Goal: Information Seeking & Learning: Learn about a topic

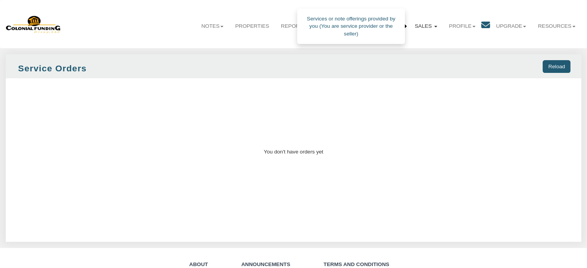
click at [427, 27] on link "Sales" at bounding box center [426, 26] width 34 height 19
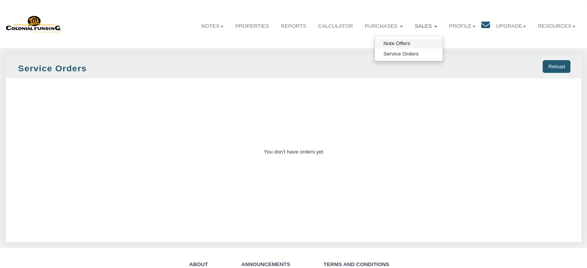
click at [400, 46] on link "Note Offers" at bounding box center [409, 44] width 68 height 10
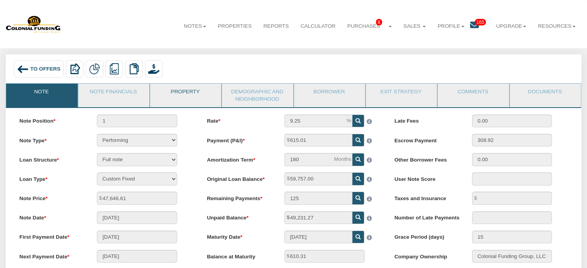
click at [188, 97] on link "Property" at bounding box center [185, 93] width 70 height 19
click at [542, 92] on link "Documents" at bounding box center [545, 93] width 70 height 19
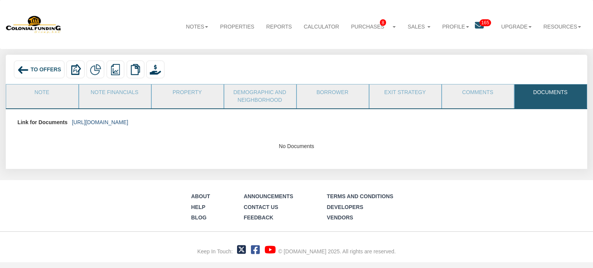
click at [128, 122] on link "https://colonialfundinggroup.sharepoint.com/:f:/s/operationsteam/EnFmrck22z5OlA…" at bounding box center [100, 122] width 56 height 6
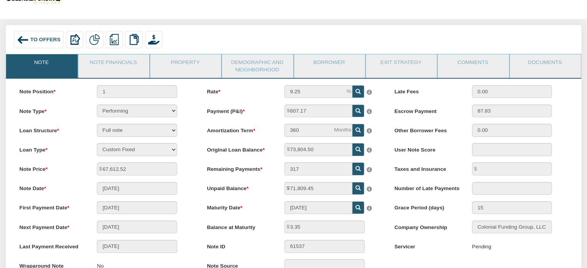
scroll to position [18, 0]
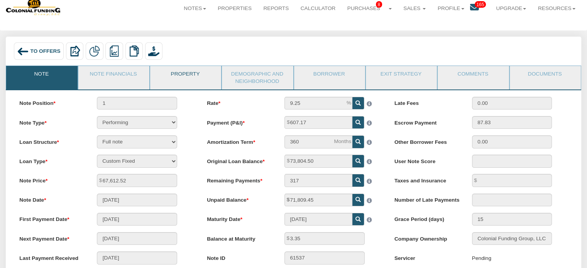
click at [180, 71] on link "Property" at bounding box center [185, 75] width 70 height 19
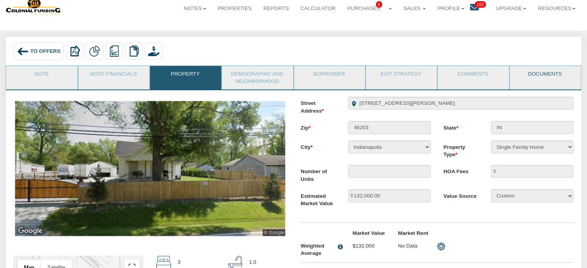
click at [540, 75] on link "Documents" at bounding box center [545, 75] width 70 height 19
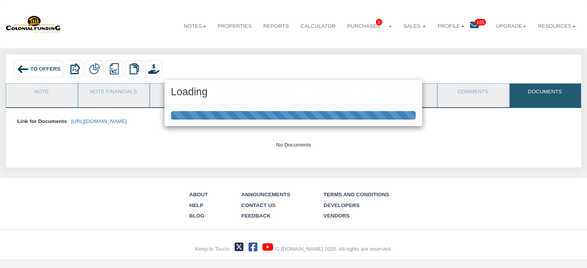
scroll to position [0, 0]
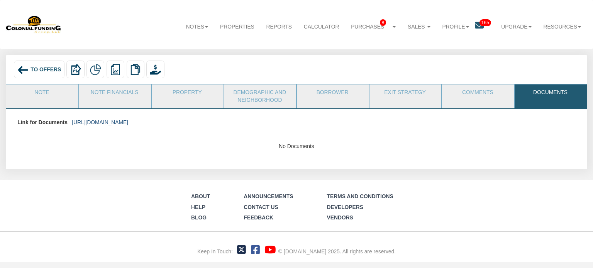
click at [128, 124] on link "https://colonialfundinggroup.sharepoint.com/:f:/s/operationsteam/Eo1o7F-9AcxJjE…" at bounding box center [100, 122] width 56 height 6
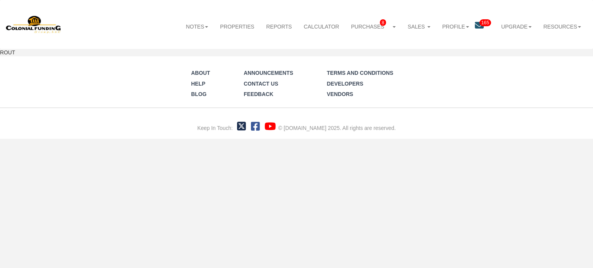
click at [465, 101] on div "About Help Blog Announcements Contact Us Feedback Terms and Conditions Develope…" at bounding box center [296, 97] width 593 height 82
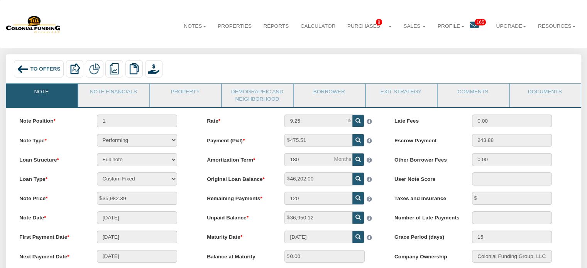
click at [475, 25] on span "165" at bounding box center [480, 22] width 11 height 7
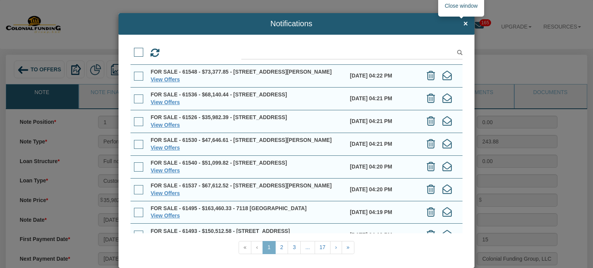
click at [463, 26] on span "×" at bounding box center [465, 24] width 5 height 8
